Goal: Information Seeking & Learning: Learn about a topic

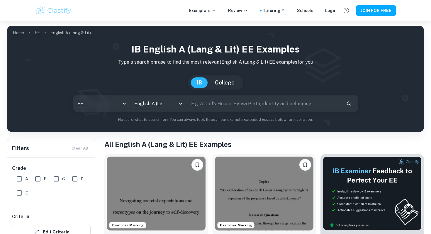
scroll to position [168, 0]
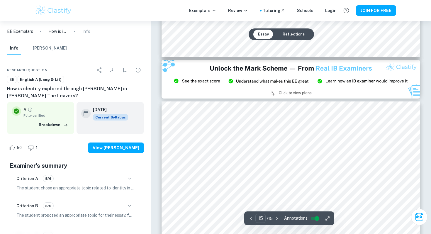
type input "14"
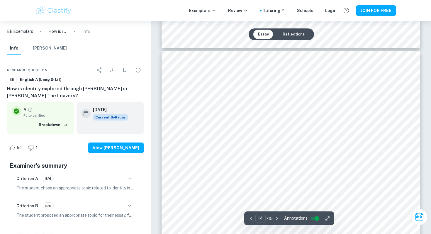
scroll to position [4882, 0]
